Goal: Information Seeking & Learning: Learn about a topic

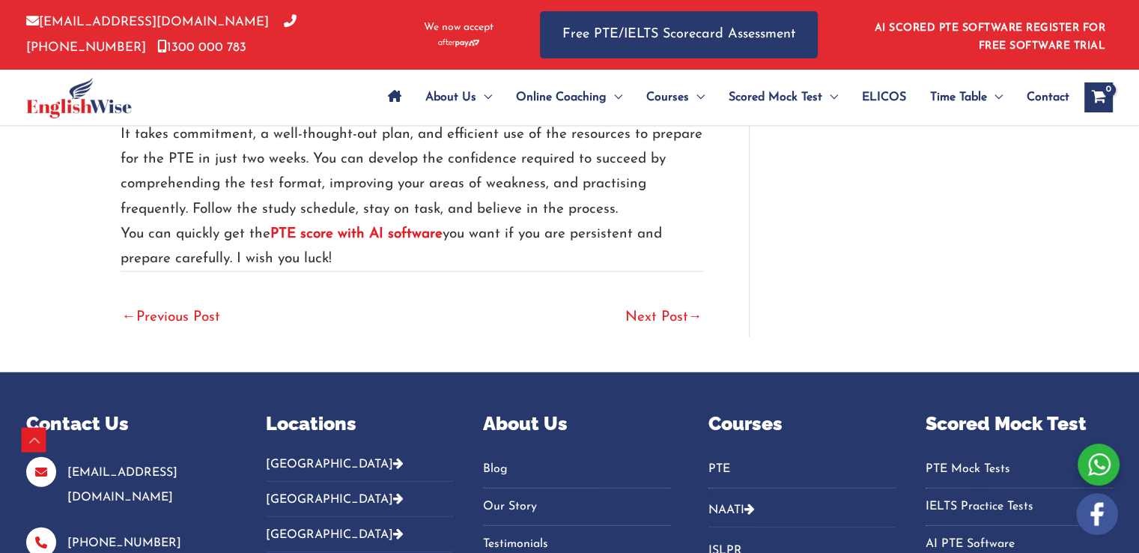
scroll to position [3660, 0]
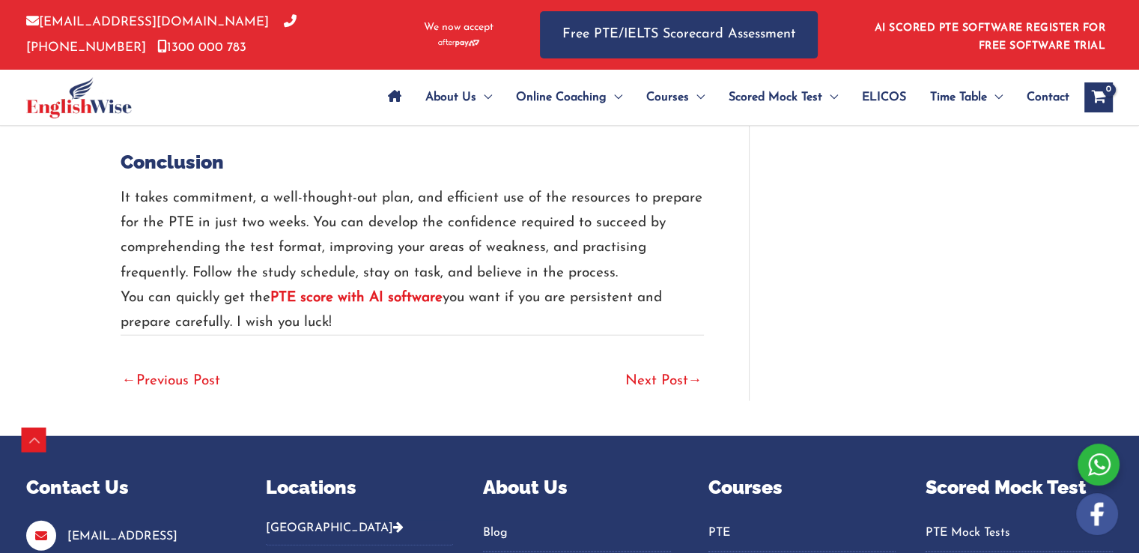
click at [663, 385] on link "Next Post →" at bounding box center [663, 382] width 77 height 33
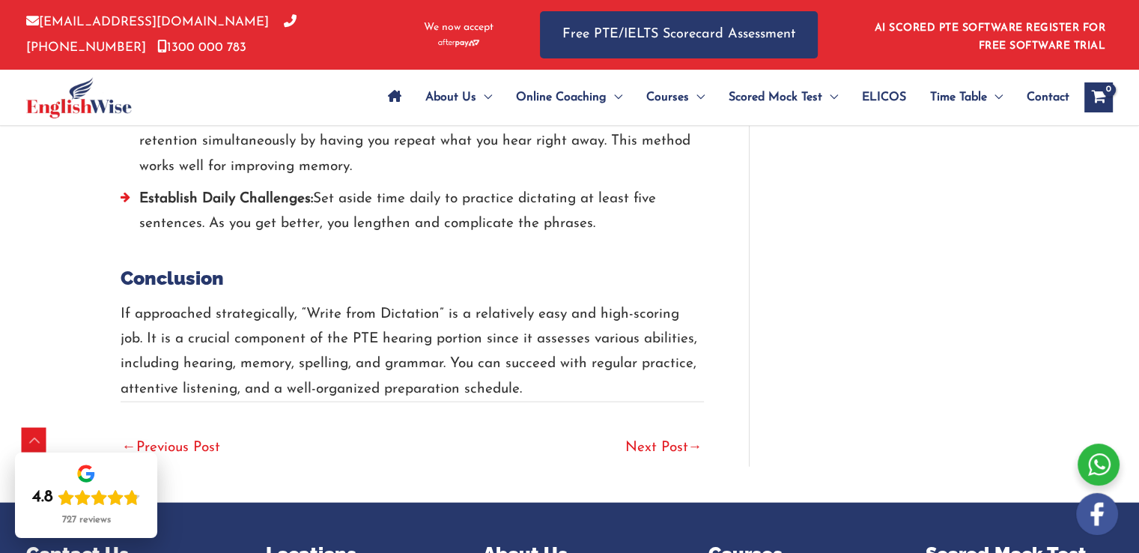
scroll to position [3332, 0]
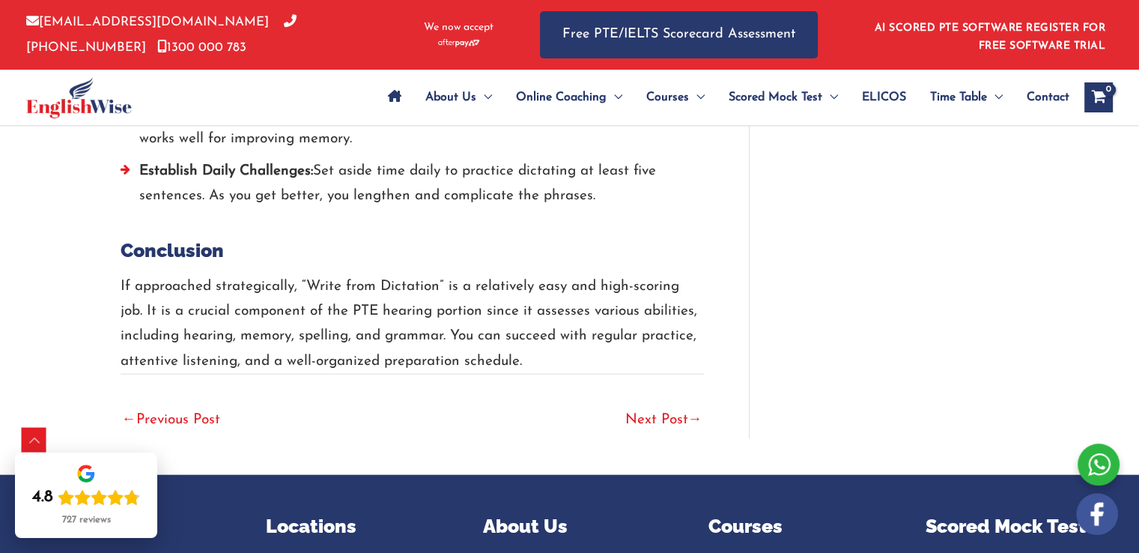
click at [679, 404] on link "Next Post →" at bounding box center [663, 420] width 77 height 33
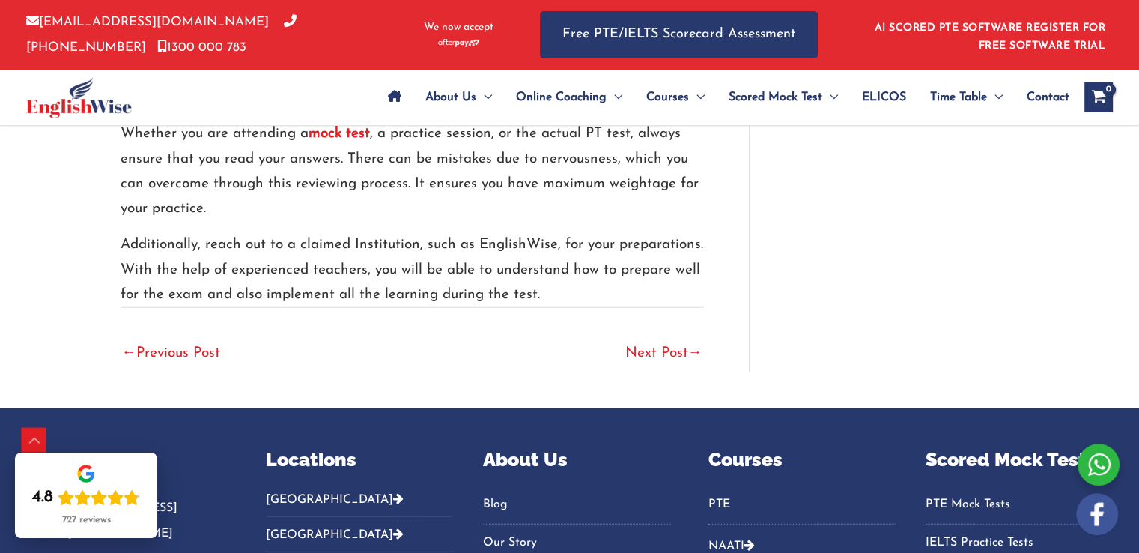
scroll to position [3386, 0]
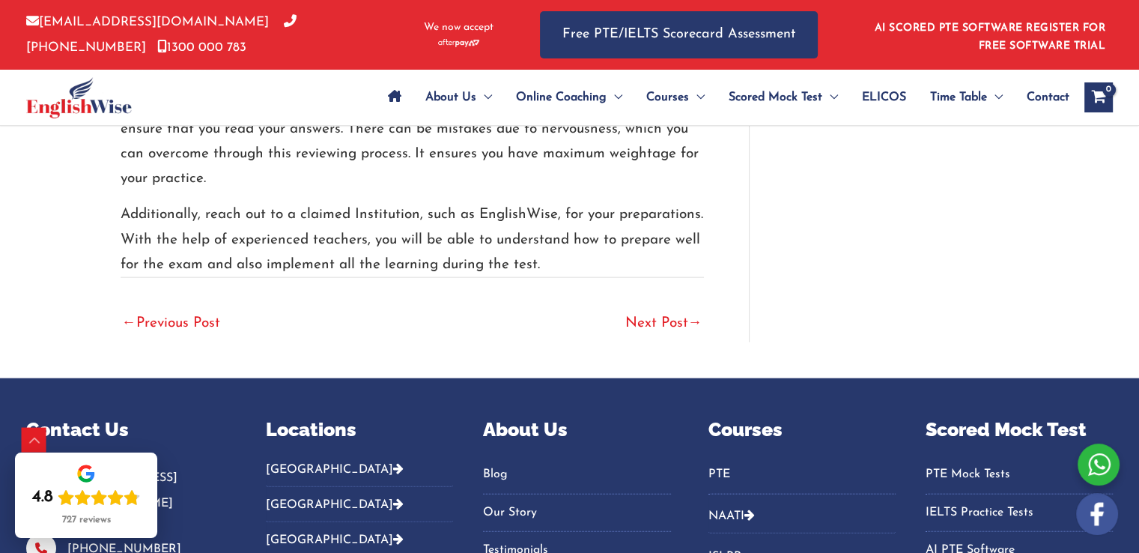
click at [673, 308] on link "Next Post →" at bounding box center [663, 324] width 77 height 33
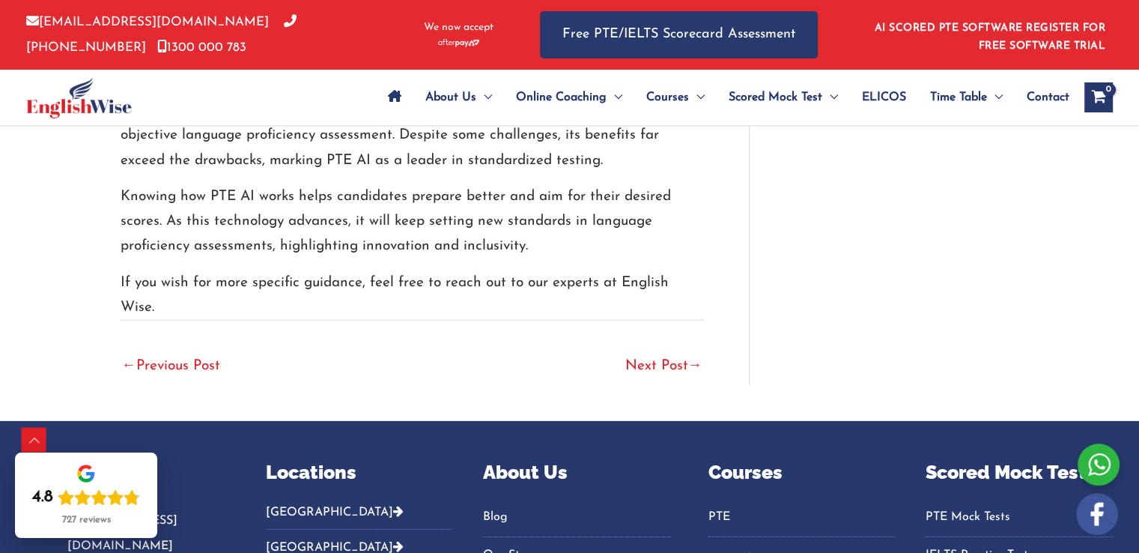
scroll to position [4524, 0]
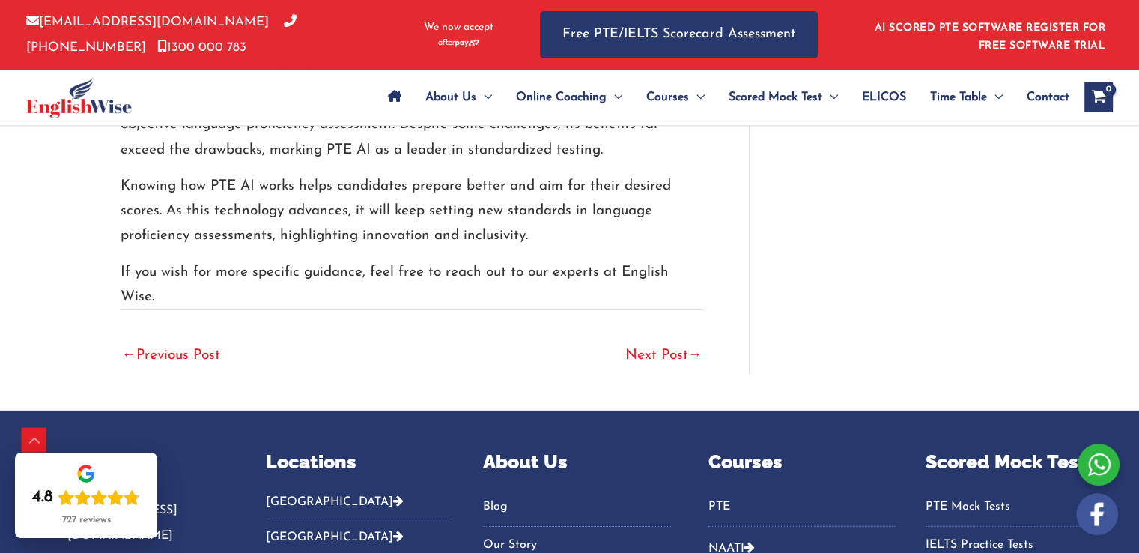
click at [635, 366] on link "Next Post →" at bounding box center [663, 356] width 77 height 33
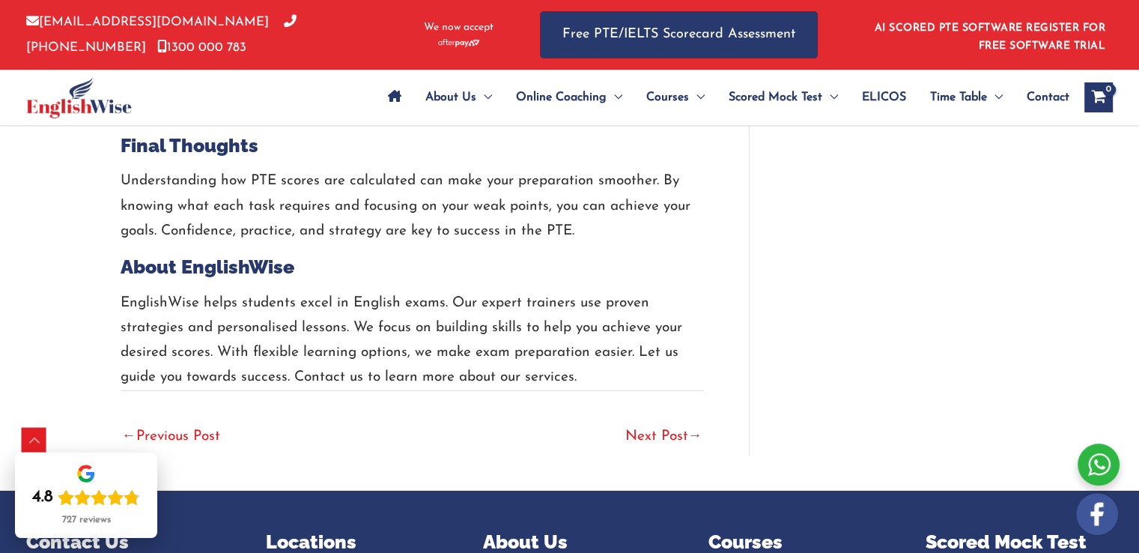
scroll to position [4644, 0]
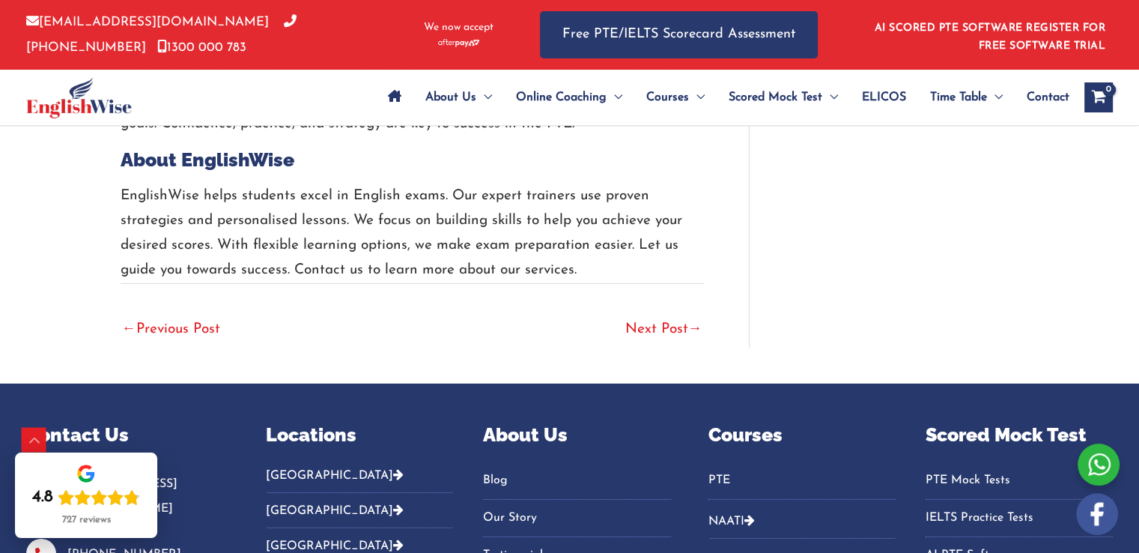
scroll to position [4729, 0]
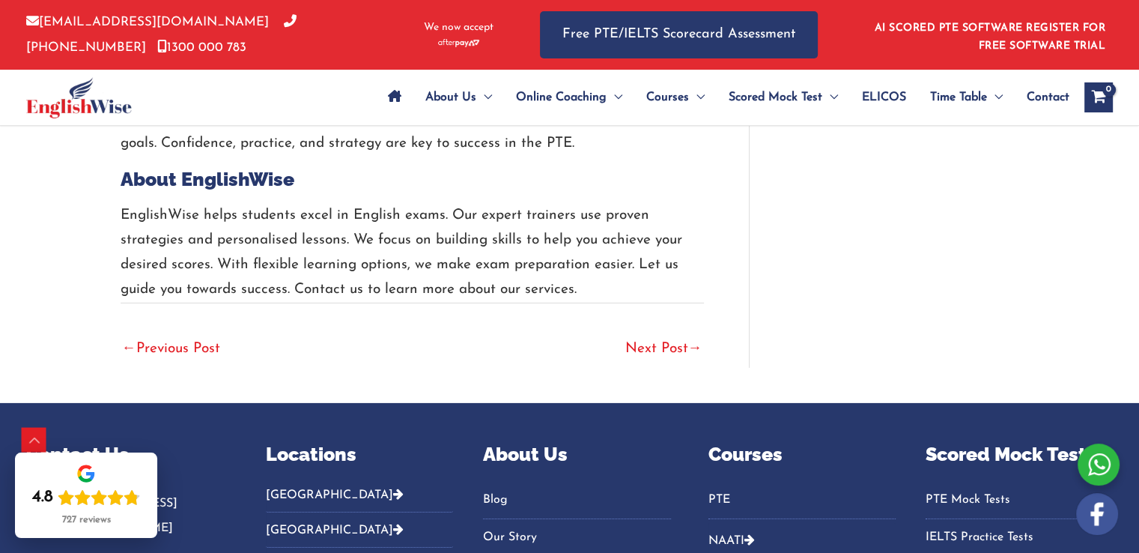
click at [651, 345] on link "Next Post →" at bounding box center [663, 349] width 77 height 33
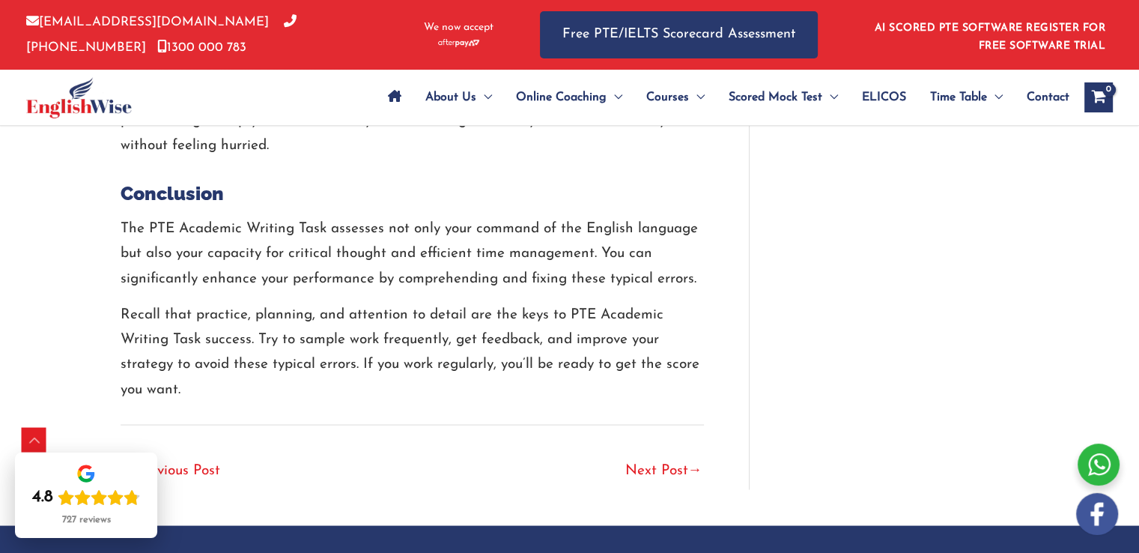
scroll to position [2816, 0]
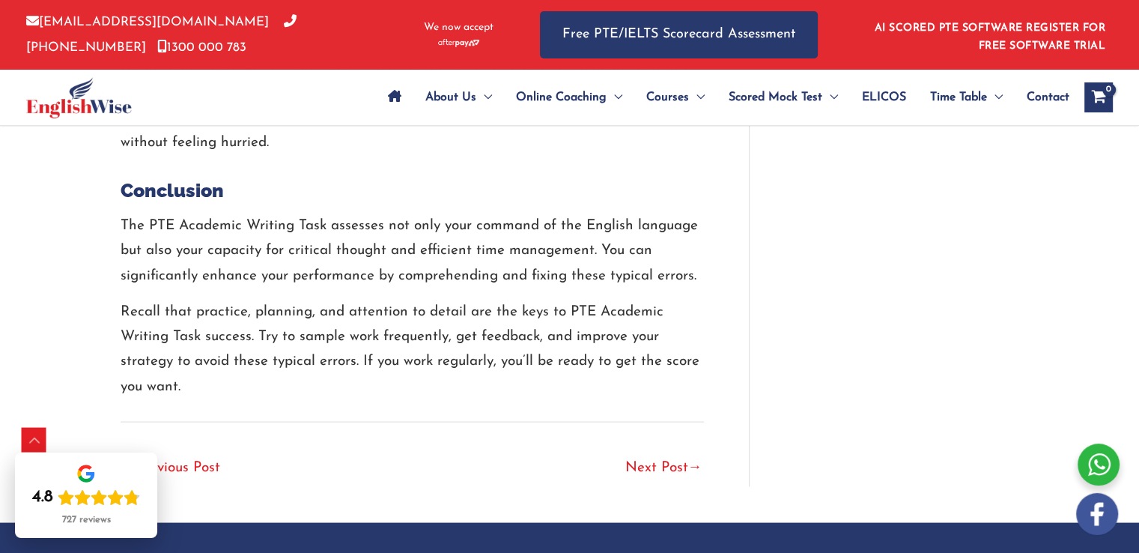
click at [646, 459] on link "Next Post →" at bounding box center [663, 468] width 77 height 33
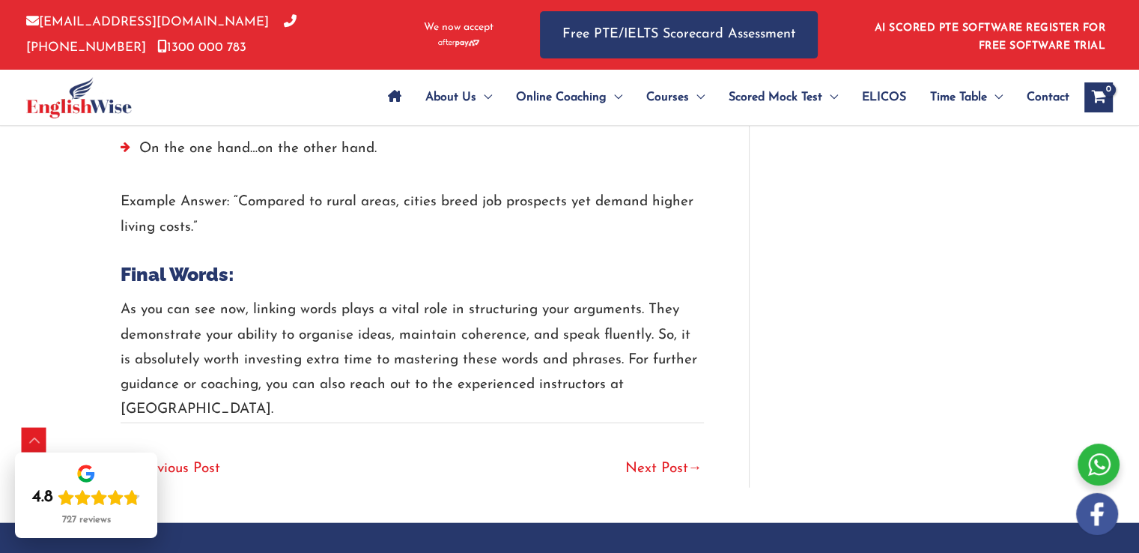
scroll to position [3461, 0]
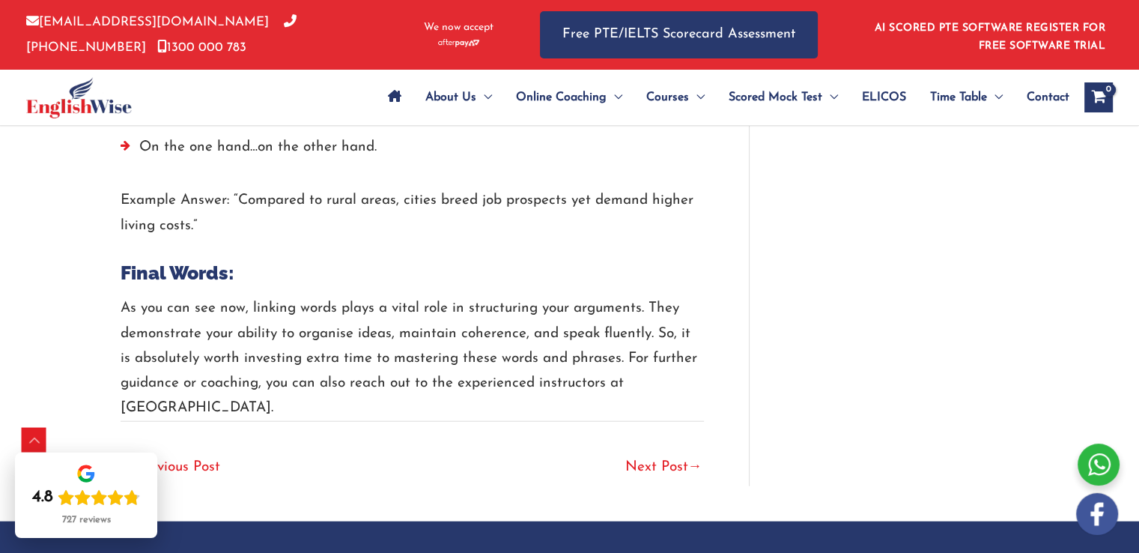
click at [639, 452] on link "Next Post →" at bounding box center [663, 468] width 77 height 33
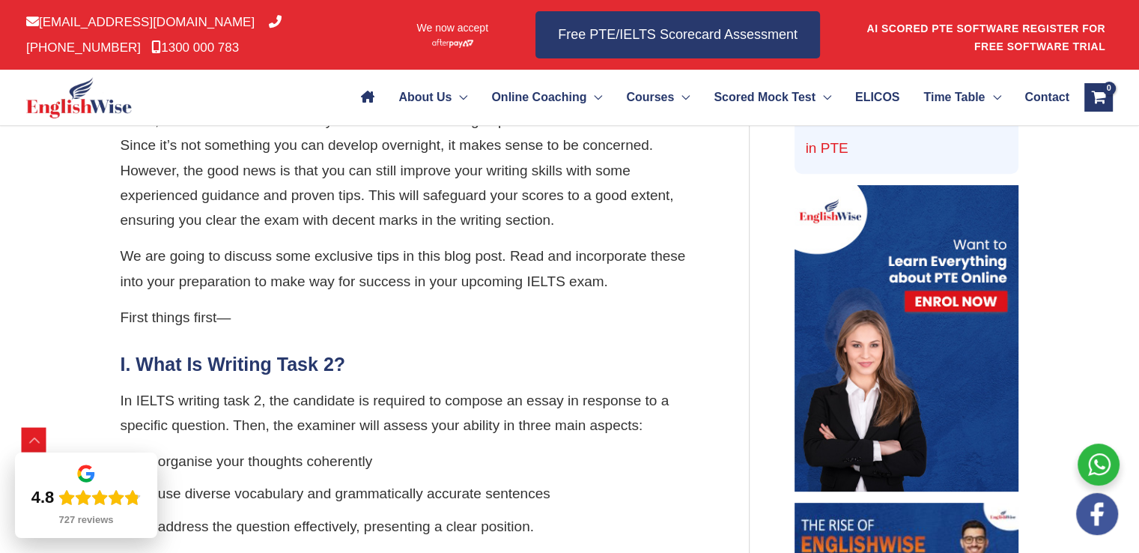
scroll to position [689, 0]
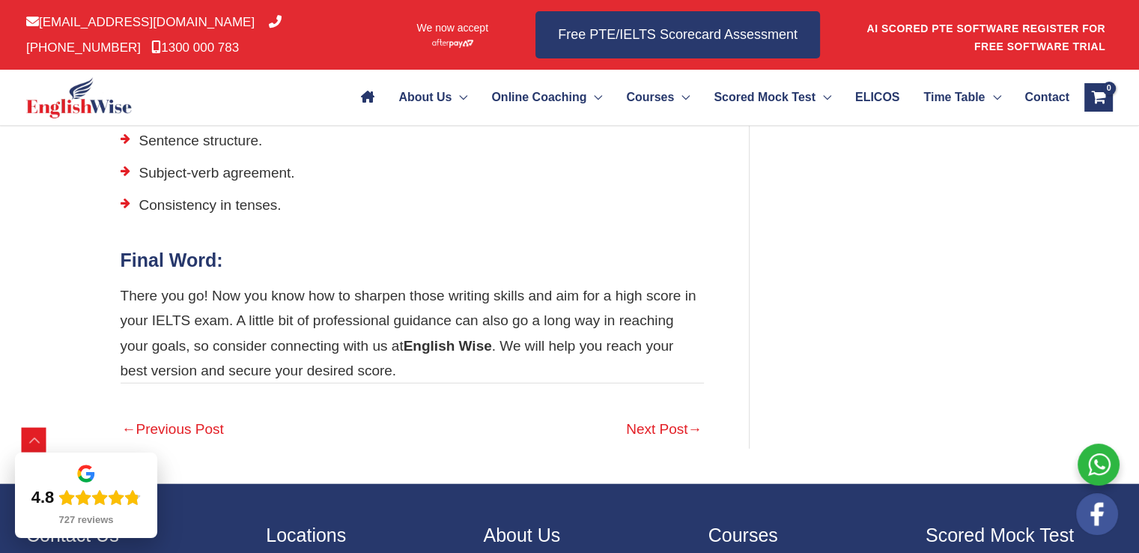
scroll to position [3506, 0]
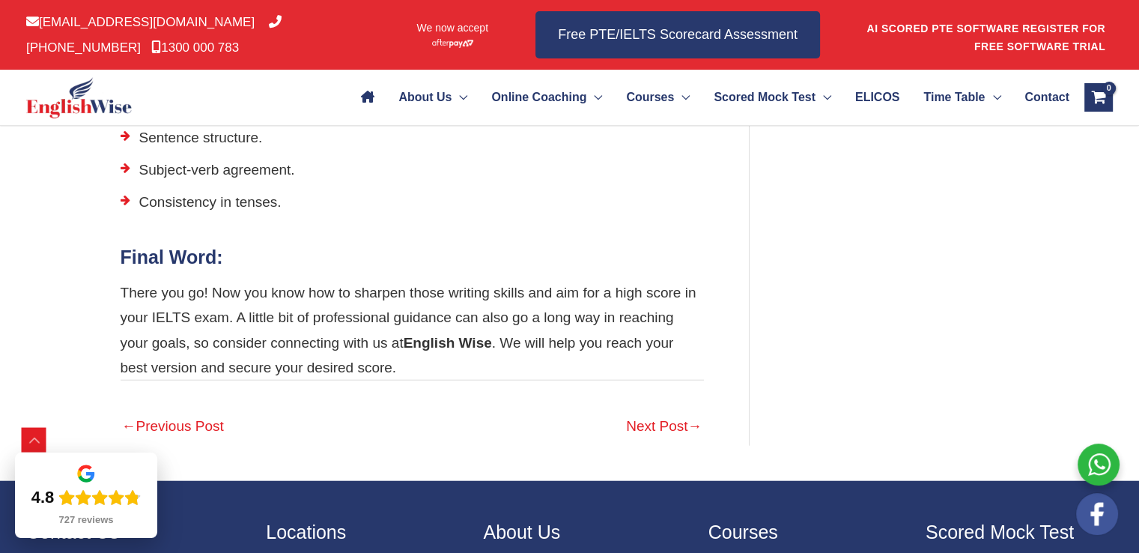
click at [661, 422] on link "Next Post →" at bounding box center [664, 426] width 76 height 33
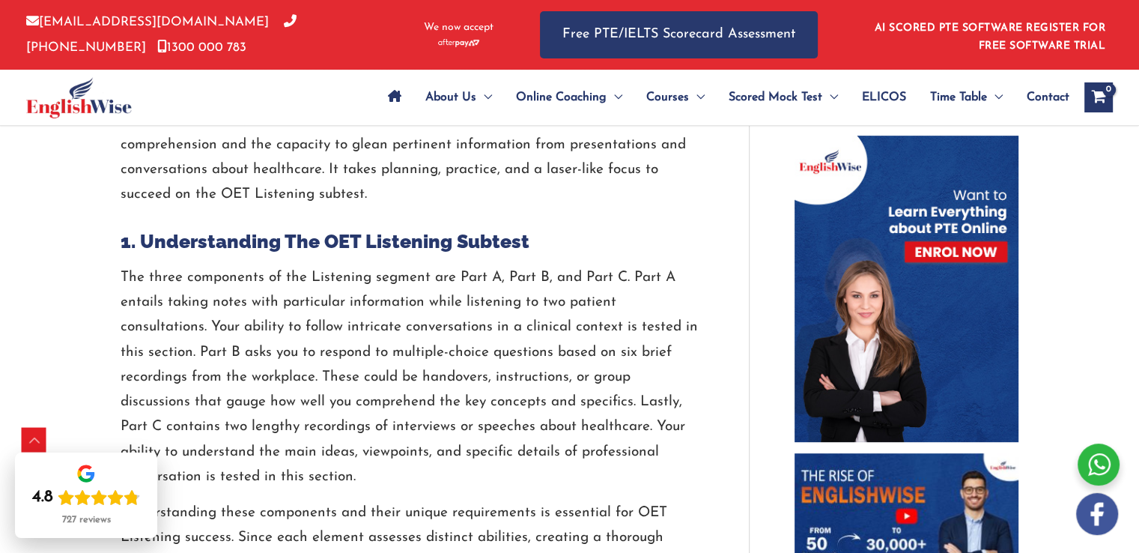
scroll to position [719, 0]
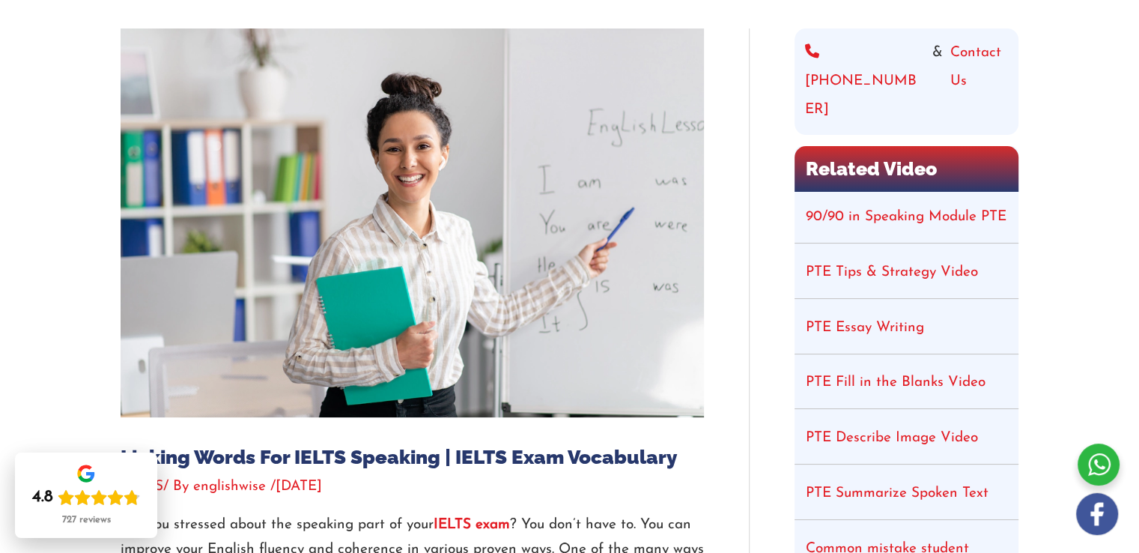
scroll to position [165, 0]
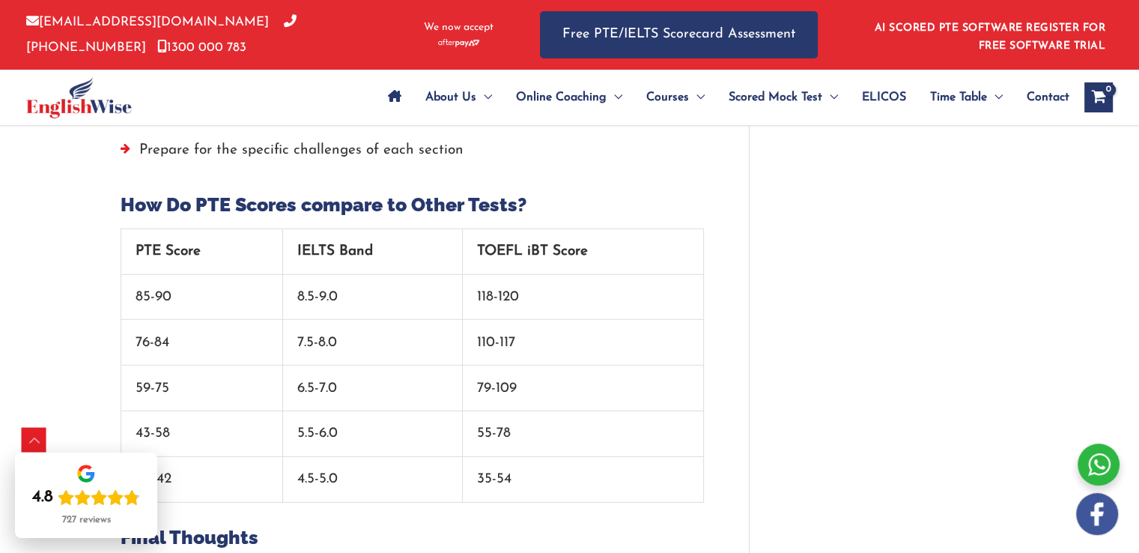
scroll to position [4279, 0]
